Goal: Information Seeking & Learning: Find specific fact

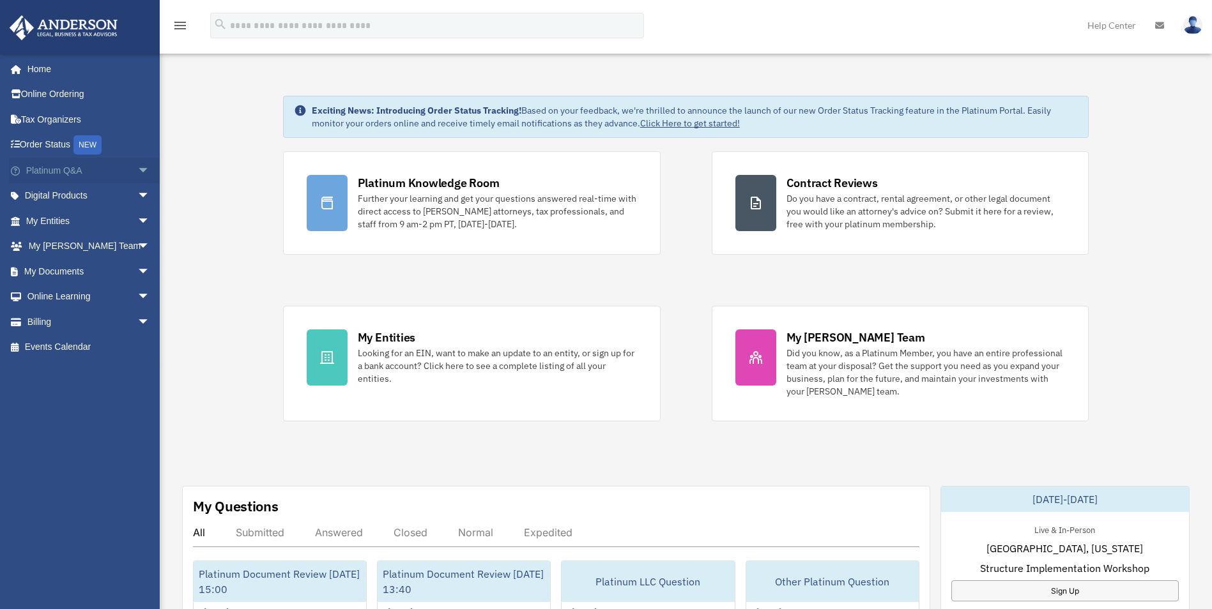
click at [91, 173] on link "Platinum Q&A arrow_drop_down" at bounding box center [89, 171] width 160 height 26
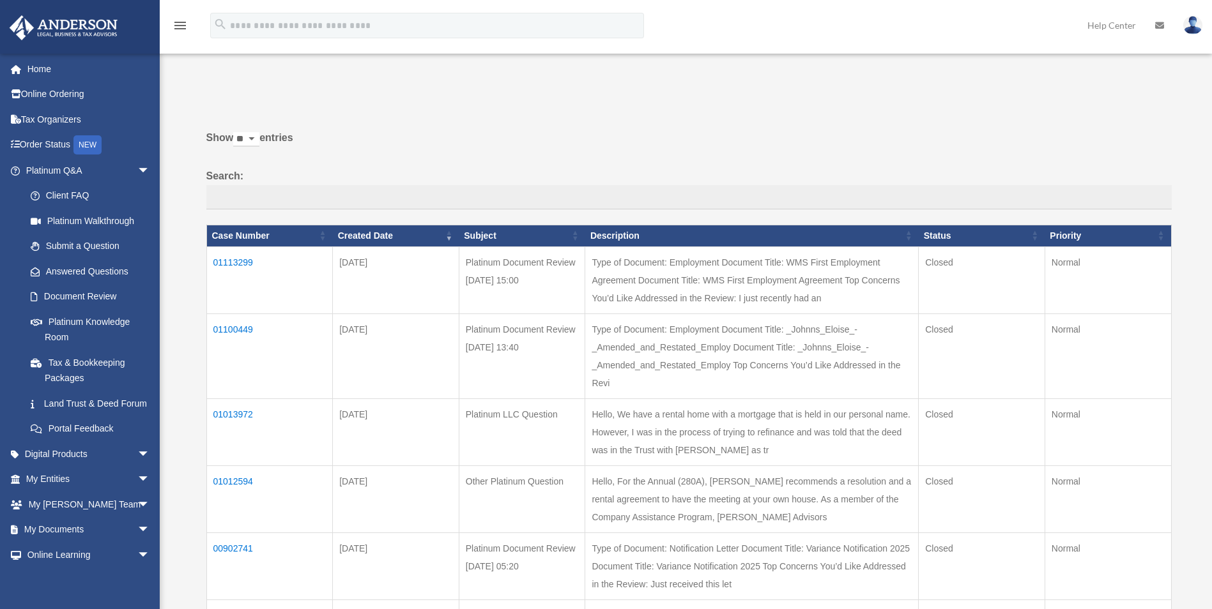
click at [240, 264] on td "01113299" at bounding box center [269, 280] width 126 height 67
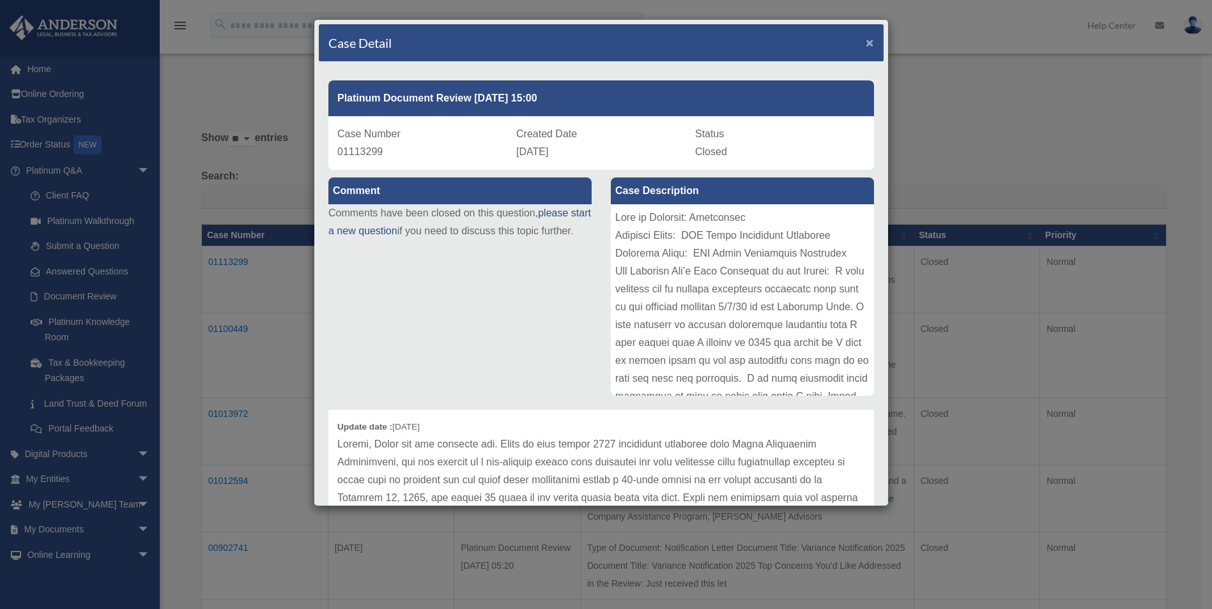
click at [866, 42] on span "×" at bounding box center [870, 42] width 8 height 15
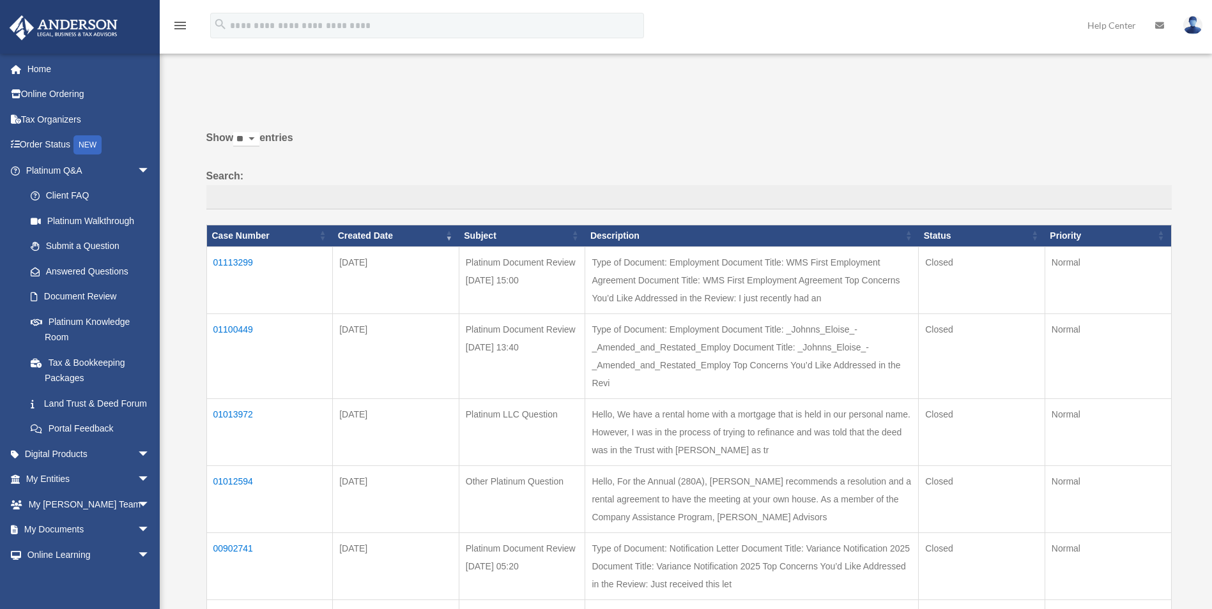
click at [1192, 24] on img at bounding box center [1192, 25] width 19 height 19
click at [231, 268] on td "01113299" at bounding box center [269, 280] width 126 height 67
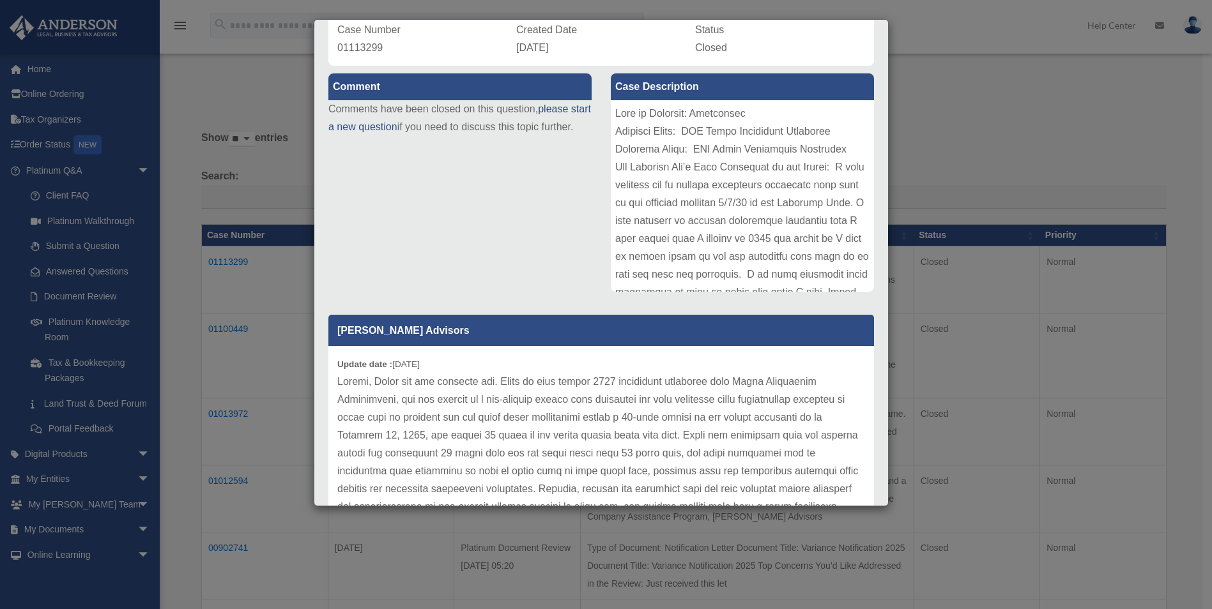
scroll to position [198, 0]
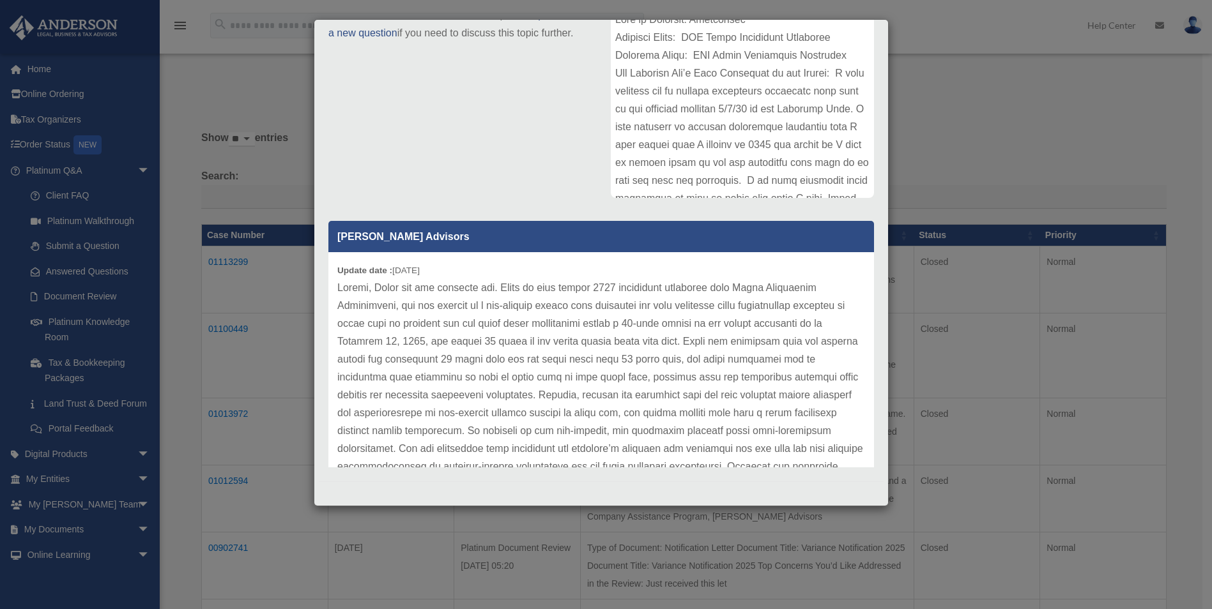
click at [841, 150] on div at bounding box center [742, 102] width 263 height 192
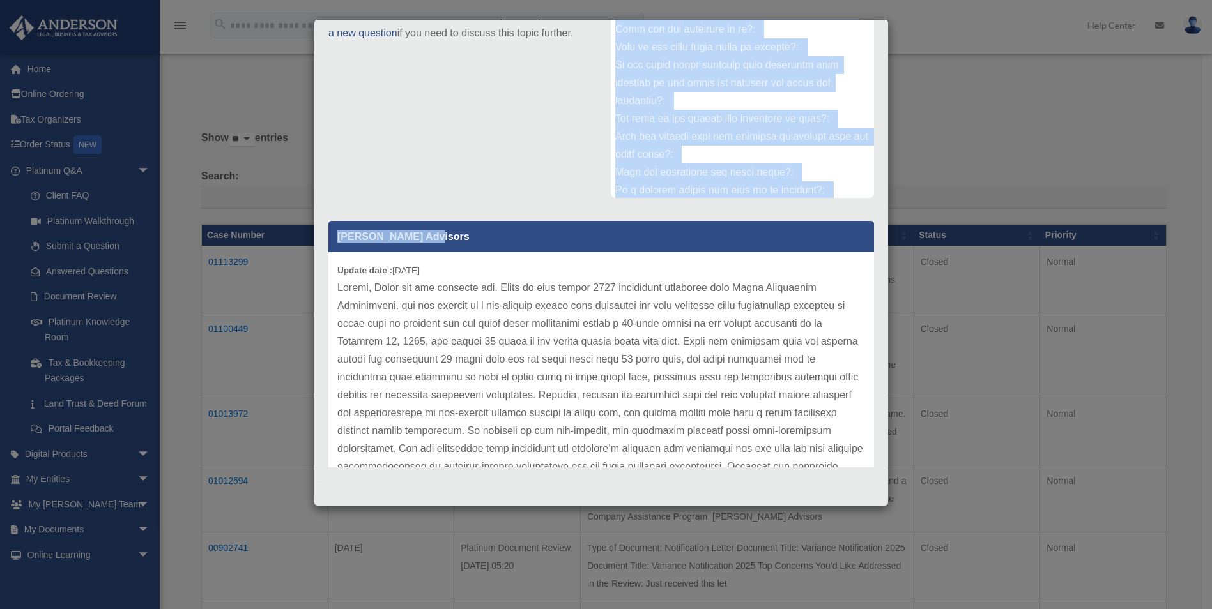
scroll to position [443, 0]
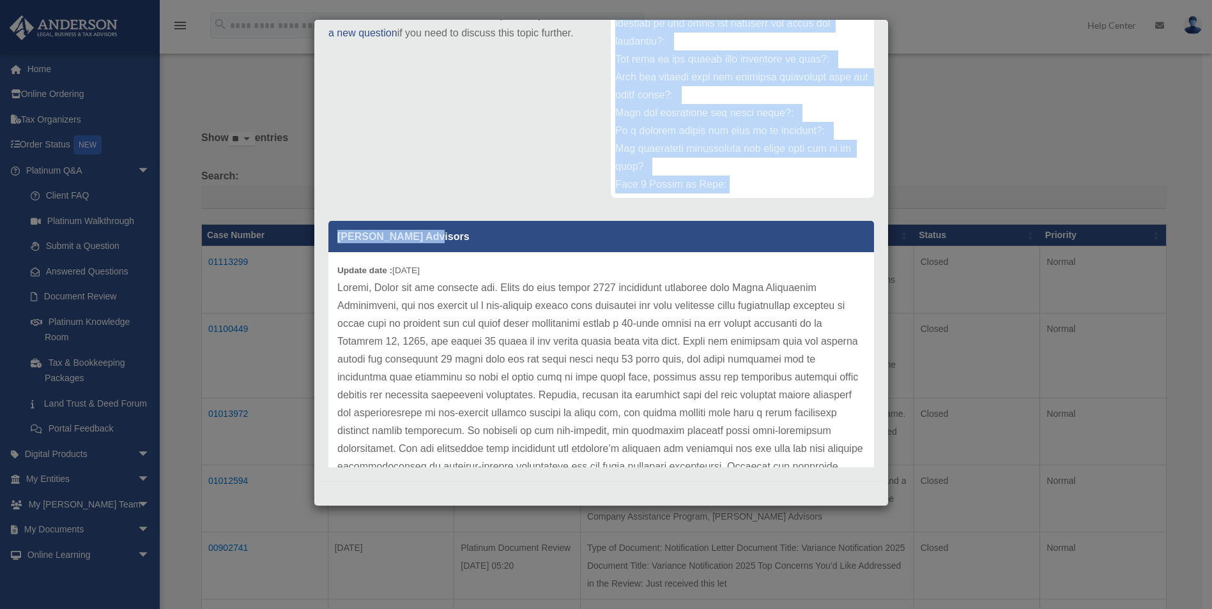
drag, startPoint x: 843, startPoint y: 50, endPoint x: 845, endPoint y: 224, distance: 173.1
click at [845, 224] on div "Comment Comments have been closed on this question, please start a new question…" at bounding box center [601, 222] width 565 height 500
copy div "I just recently had an ammeded employment agreement sent from my new employer r…"
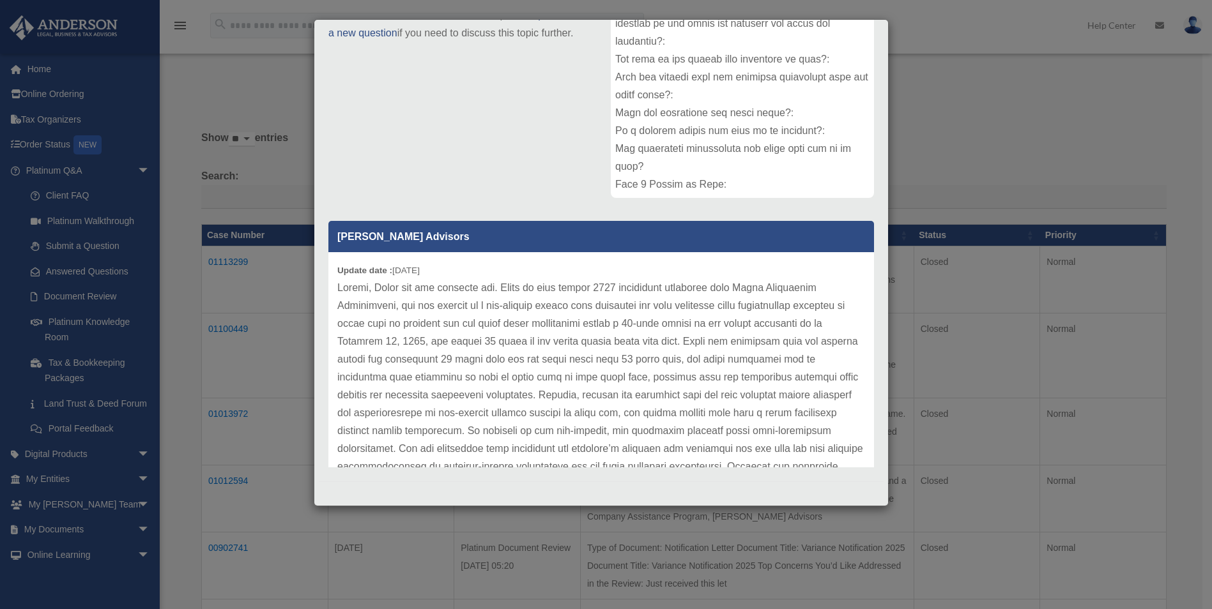
click at [634, 417] on p at bounding box center [601, 422] width 528 height 286
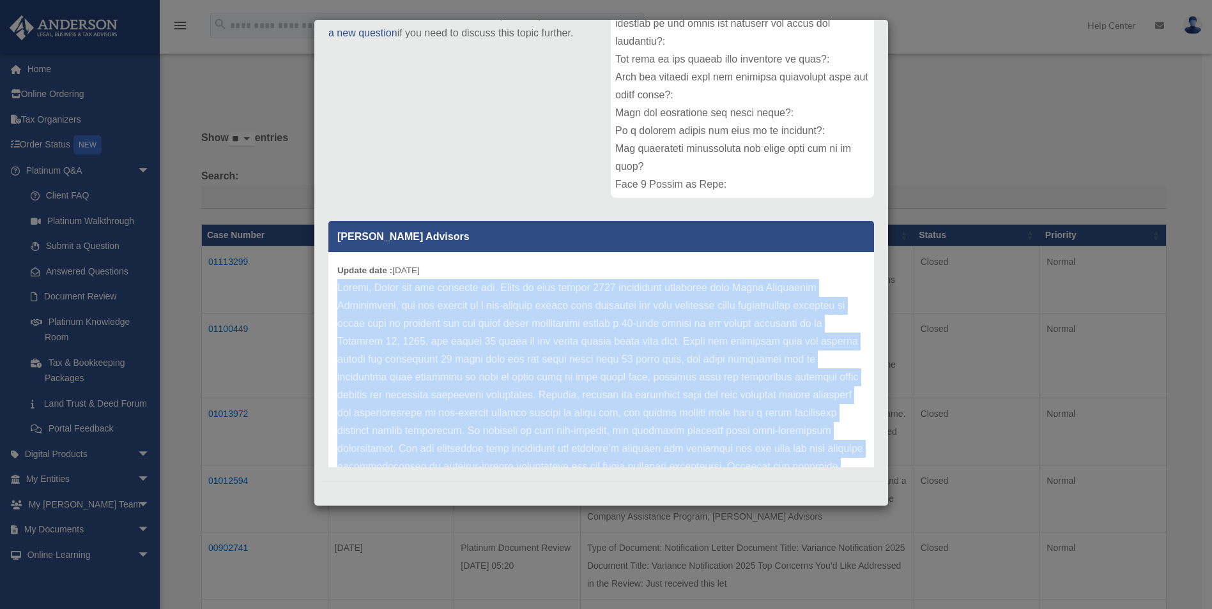
scroll to position [142, 0]
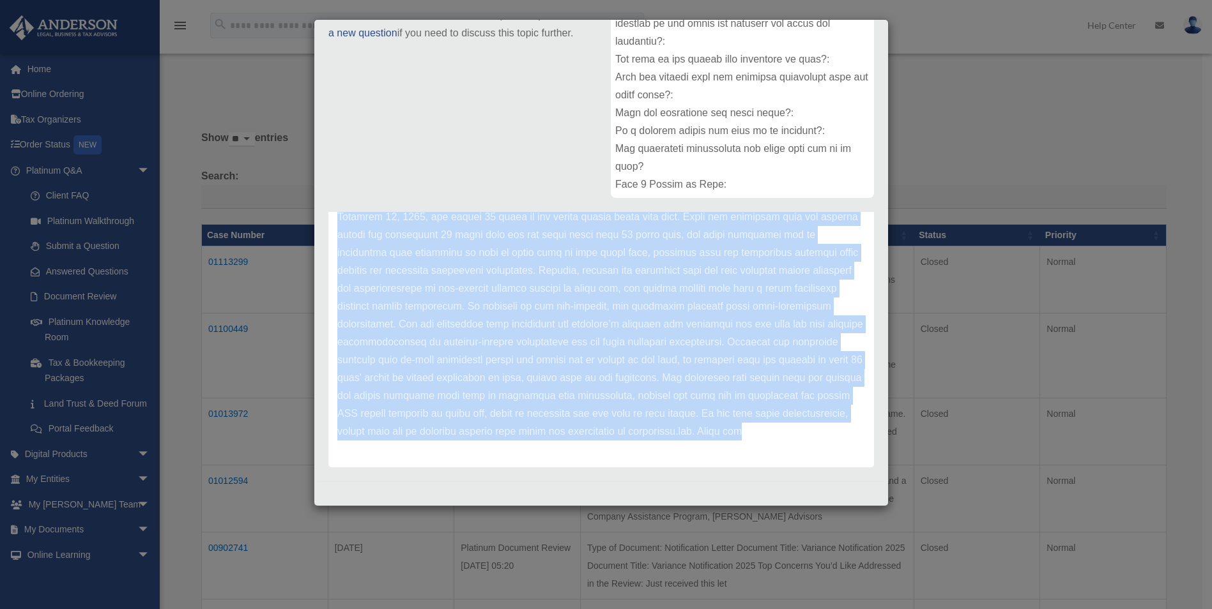
drag, startPoint x: 340, startPoint y: 290, endPoint x: 482, endPoint y: 536, distance: 283.9
click at [482, 536] on div "Case Detail × Platinum Document Review [DATE] 15:00 Case Number 01113299 Create…" at bounding box center [606, 304] width 1212 height 609
copy div "[PERSON_NAME], Thank you for reaching out. Based on your signed 2023 employment…"
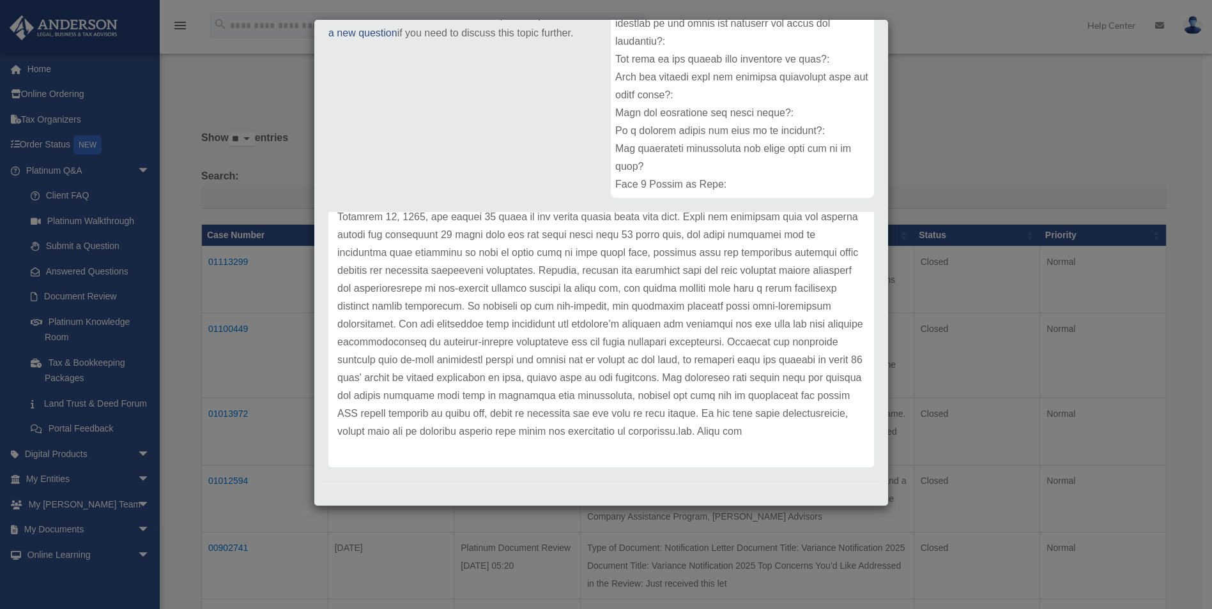
drag, startPoint x: 462, startPoint y: 128, endPoint x: 802, endPoint y: 118, distance: 340.7
click at [461, 128] on div "Comment Comments have been closed on this question, please start a new question…" at bounding box center [601, 222] width 565 height 500
click at [1039, 93] on div "Case Detail × Platinum Document Review [DATE] 15:00 Case Number 01113299 Create…" at bounding box center [606, 304] width 1212 height 609
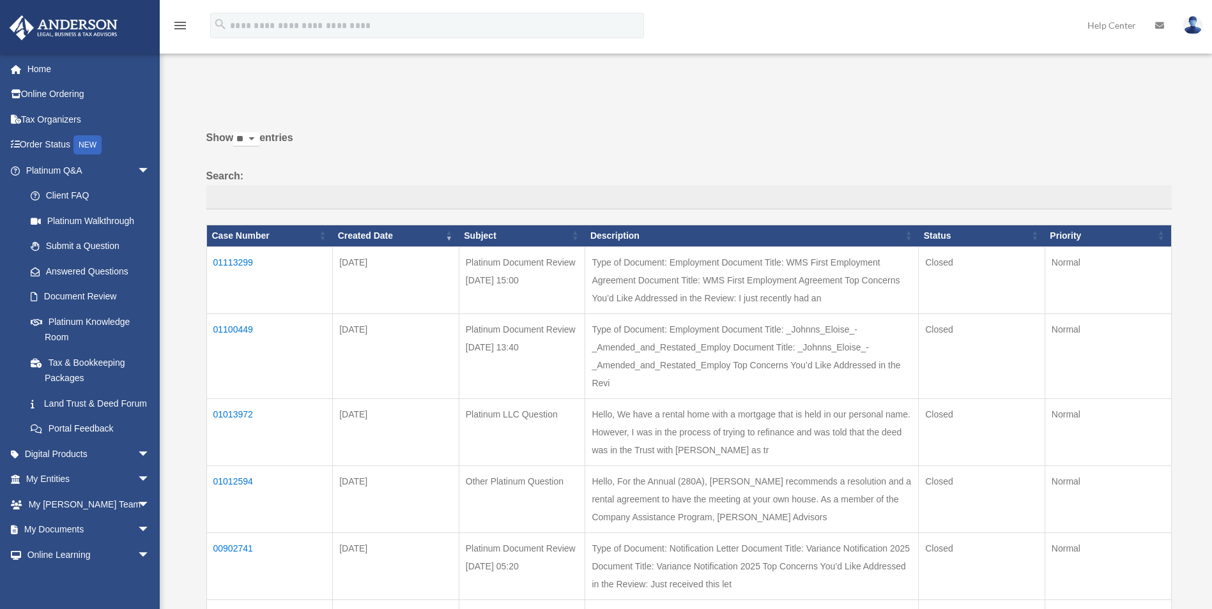
drag, startPoint x: 1194, startPoint y: 19, endPoint x: 1193, endPoint y: 30, distance: 11.6
click at [1194, 19] on img at bounding box center [1192, 25] width 19 height 19
click at [979, 105] on link "Logout" at bounding box center [1001, 111] width 128 height 26
